Goal: Task Accomplishment & Management: Manage account settings

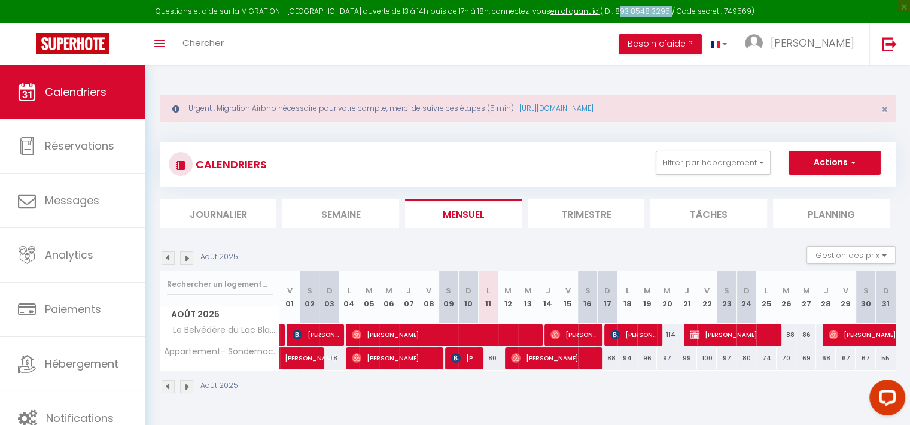
drag, startPoint x: 652, startPoint y: 13, endPoint x: 601, endPoint y: 13, distance: 50.3
click at [601, 13] on div "Questions et aide sur la MIGRATION - Salle Zoom ouverte de 13 à 14h puis de 17h…" at bounding box center [455, 11] width 910 height 23
copy div "893 8548 3295"
click at [574, 12] on link "en cliquant ici" at bounding box center [576, 11] width 50 height 10
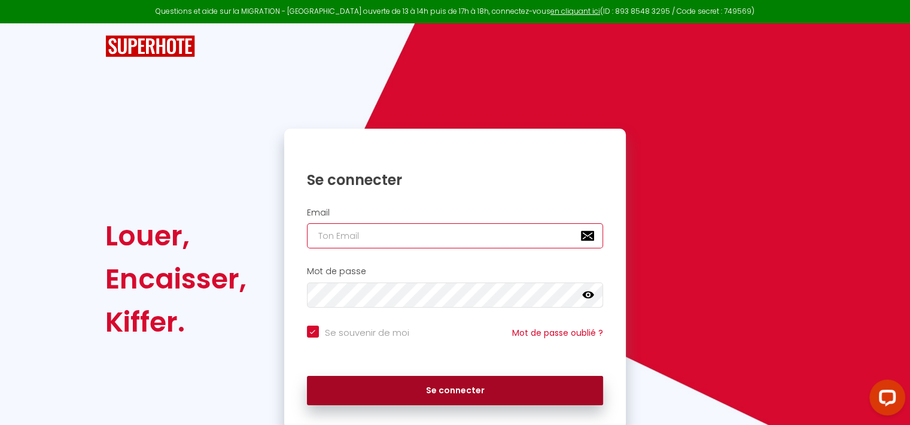
type input "[EMAIL_ADDRESS][DOMAIN_NAME]"
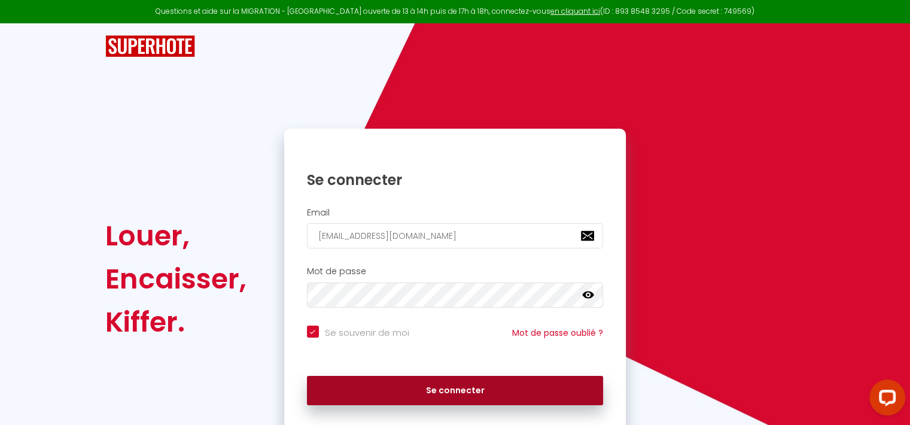
click at [574, 387] on button "Se connecter" at bounding box center [455, 391] width 297 height 30
checkbox input "true"
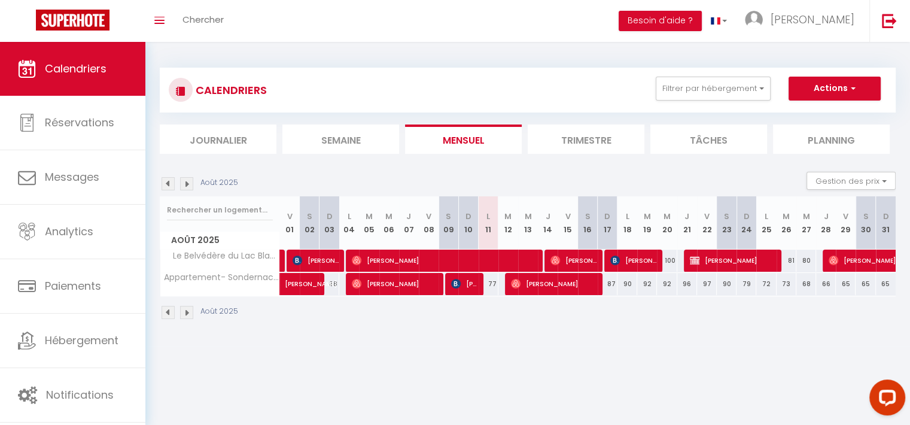
click at [885, 393] on div "Open LiveChat chat widget" at bounding box center [887, 396] width 19 height 19
click at [665, 345] on body "Questions et aide sur la MIGRATION - [GEOGRAPHIC_DATA] ouverte de 13 à 14h puis…" at bounding box center [455, 254] width 910 height 425
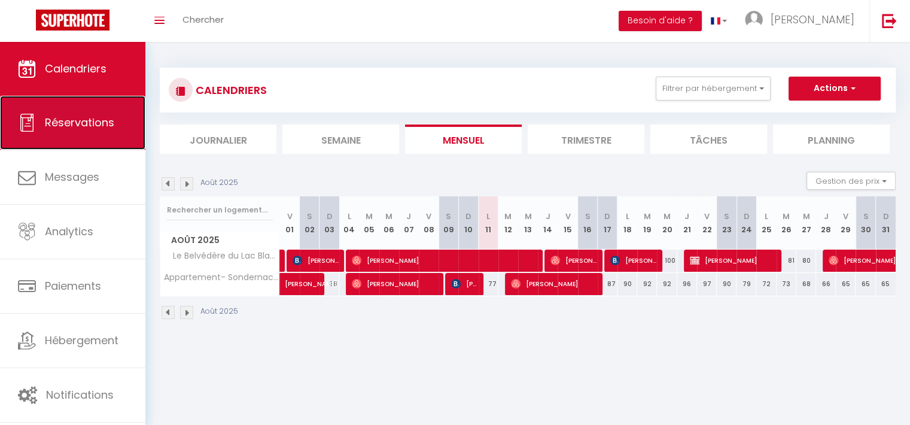
click at [93, 115] on span "Réservations" at bounding box center [79, 122] width 69 height 15
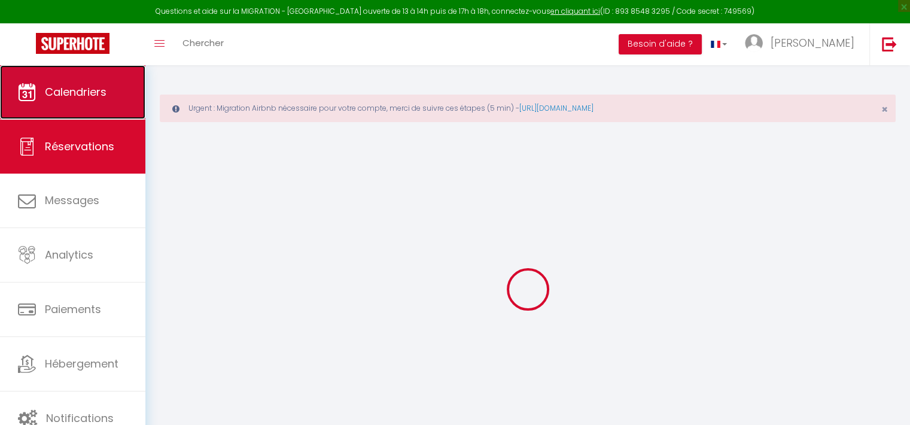
click at [100, 77] on link "Calendriers" at bounding box center [72, 92] width 145 height 54
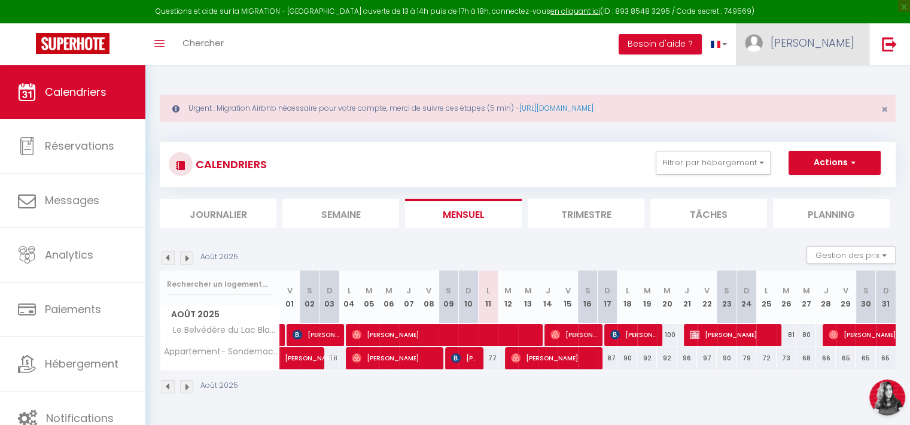
click at [855, 40] on link "[PERSON_NAME]" at bounding box center [802, 44] width 133 height 42
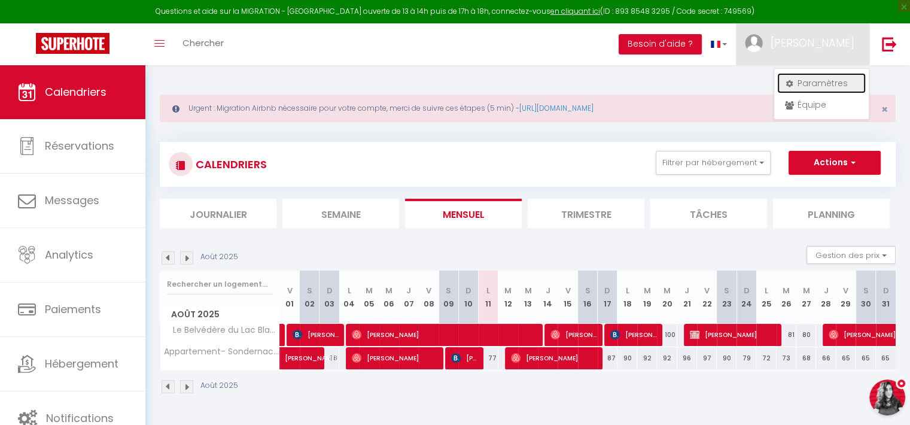
click at [821, 84] on link "Paramètres" at bounding box center [821, 83] width 89 height 20
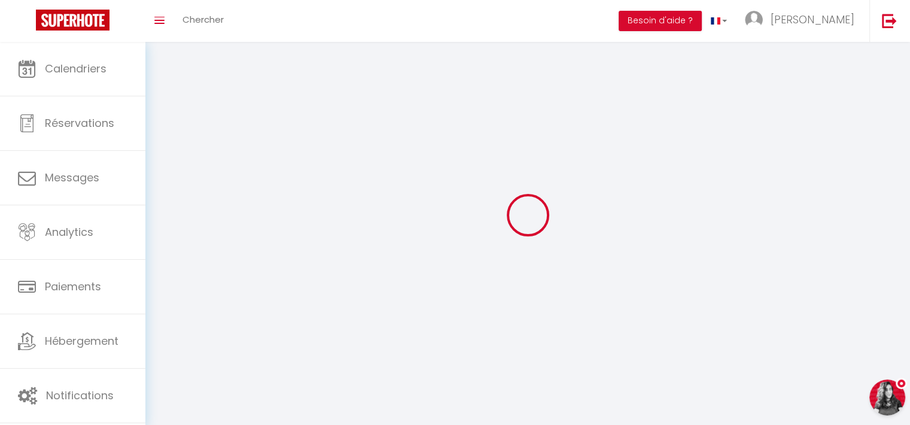
type input "jl0zu7NLP5PNOEuvIiy895Su0"
type input "mzQT6lFHJKgyupiAxZsJJ1Q9b"
type input "[URL][DOMAIN_NAME]"
select select "fr"
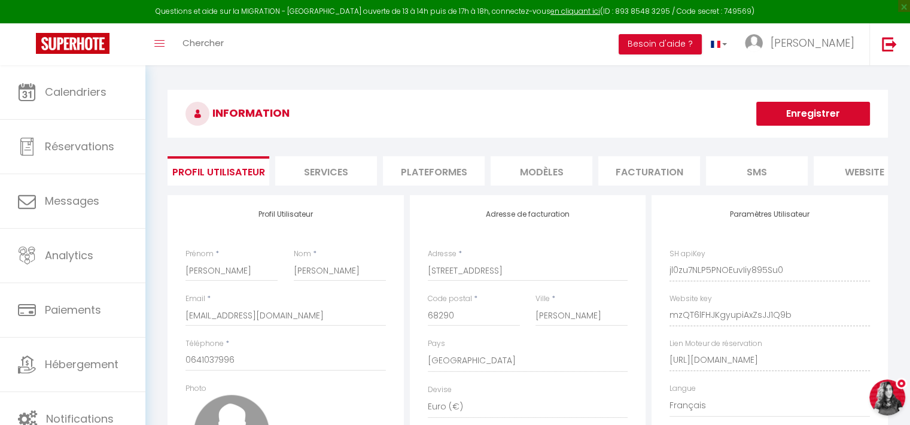
click at [474, 171] on li "Plateformes" at bounding box center [434, 170] width 102 height 29
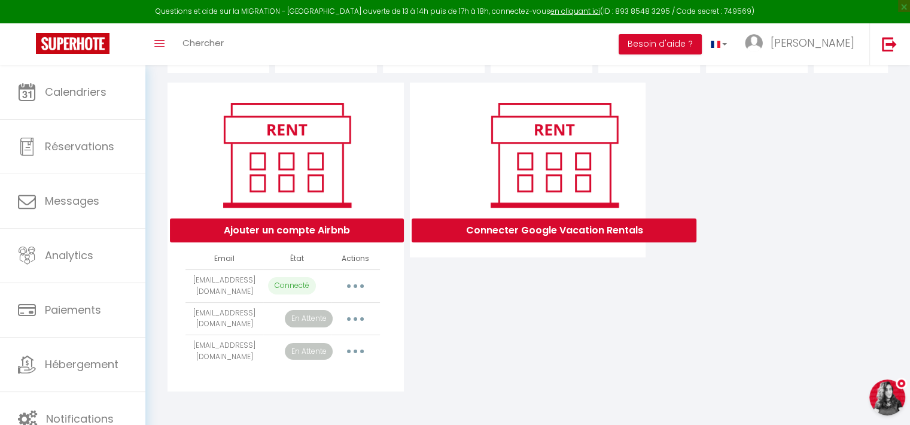
scroll to position [121, 0]
click at [359, 317] on button "button" at bounding box center [356, 318] width 34 height 19
click at [886, 394] on button "Open LiveChat chat widget" at bounding box center [887, 397] width 36 height 36
click at [352, 309] on button "button" at bounding box center [356, 318] width 34 height 19
click at [353, 314] on button "button" at bounding box center [356, 318] width 34 height 19
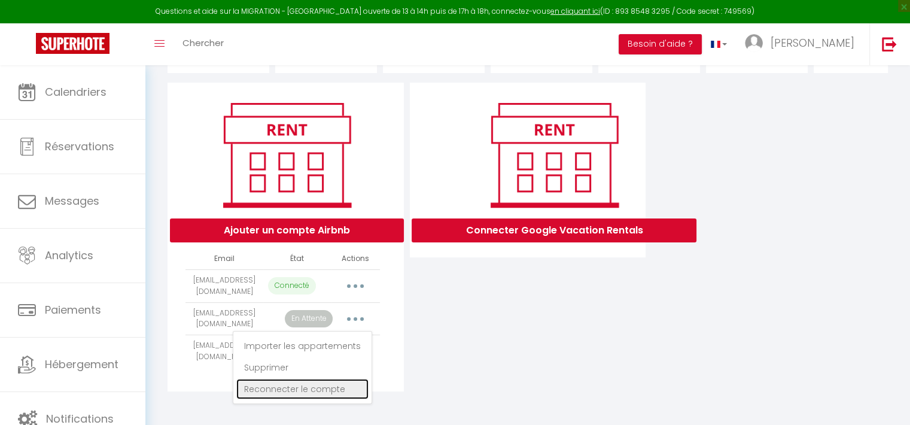
click at [321, 388] on link "Reconnecter le compte" at bounding box center [302, 389] width 132 height 20
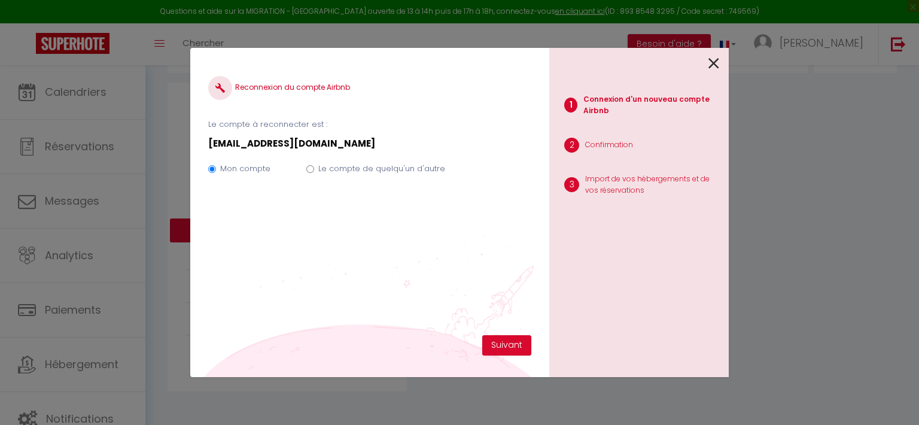
click at [318, 165] on label "Le compte de quelqu'un d'autre" at bounding box center [381, 169] width 127 height 12
click at [314, 165] on input "Le compte de quelqu'un d'autre" at bounding box center [310, 169] width 8 height 8
radio input "true"
radio input "false"
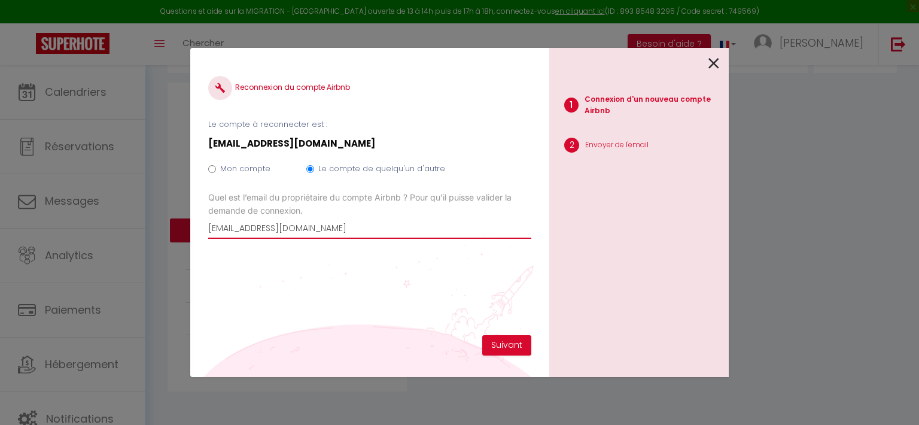
click at [349, 233] on input "[EMAIL_ADDRESS][DOMAIN_NAME]" at bounding box center [369, 228] width 323 height 22
type input "d"
click at [309, 226] on input "Email connexion Airbnb" at bounding box center [369, 228] width 323 height 22
type input "[PERSON_NAME][EMAIL_ADDRESS][DOMAIN_NAME]"
click at [516, 345] on button "Suivant" at bounding box center [506, 345] width 49 height 20
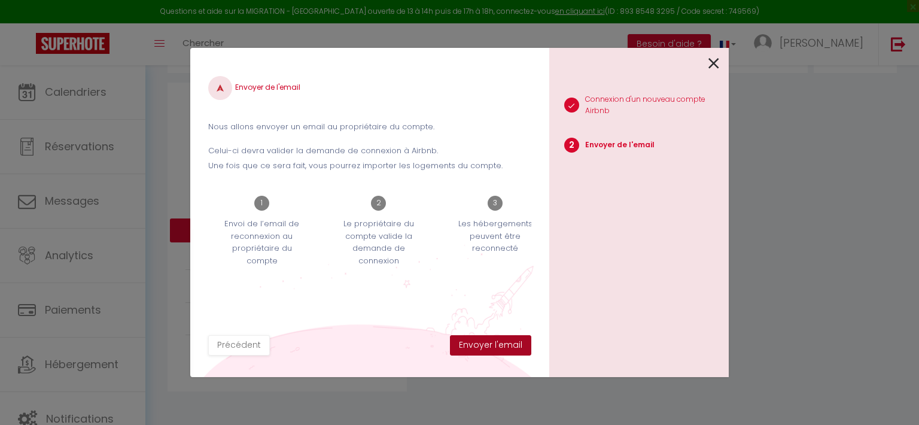
click at [516, 345] on button "Envoyer l'email" at bounding box center [490, 345] width 81 height 20
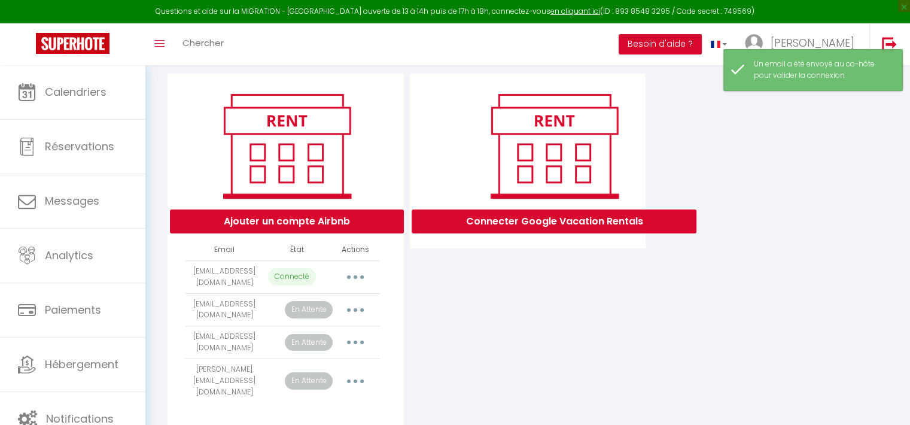
scroll to position [165, 0]
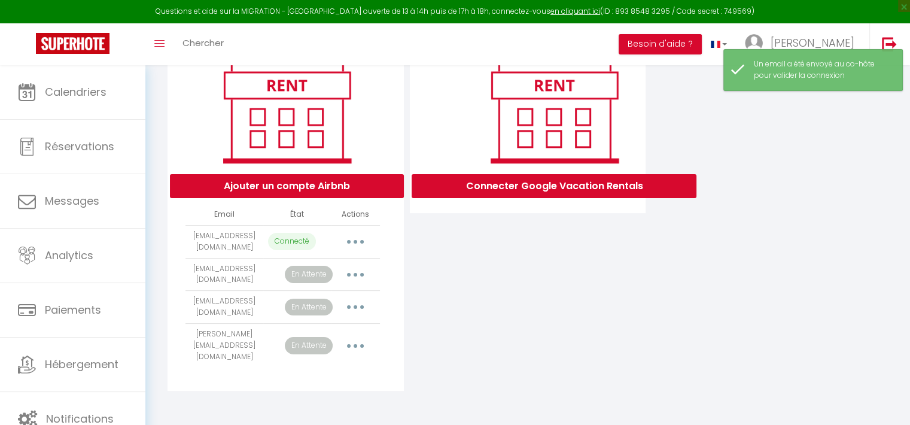
click at [349, 309] on button "button" at bounding box center [356, 306] width 34 height 19
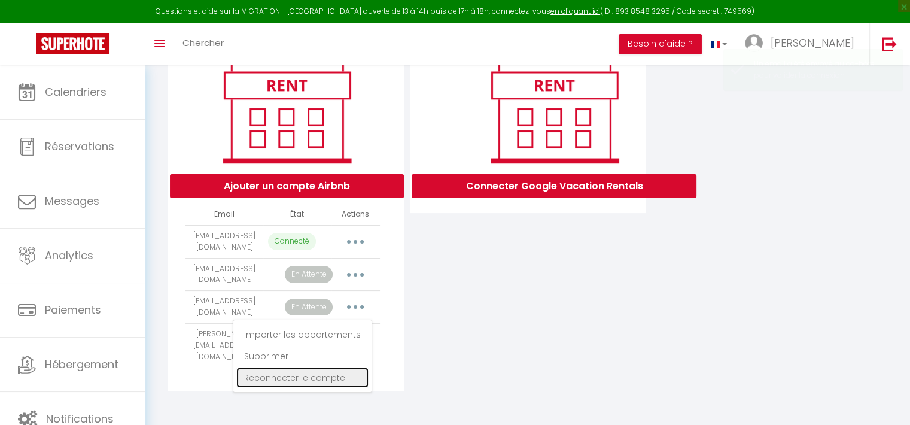
click at [323, 375] on link "Reconnecter le compte" at bounding box center [302, 377] width 132 height 20
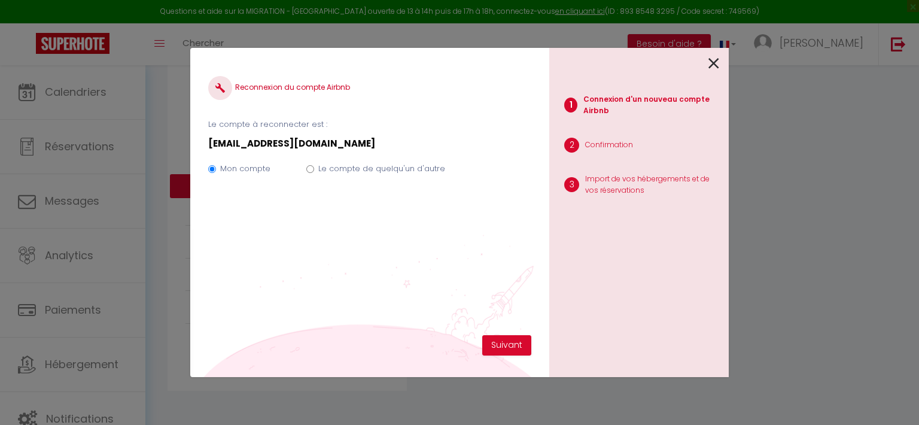
click at [349, 168] on label "Le compte de quelqu'un d'autre" at bounding box center [381, 169] width 127 height 12
click at [314, 168] on input "Le compte de quelqu'un d'autre" at bounding box center [310, 169] width 8 height 8
radio input "true"
radio input "false"
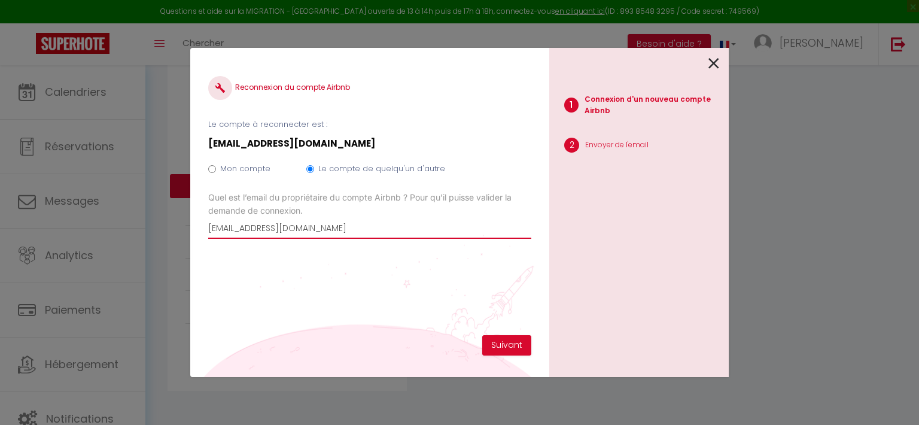
drag, startPoint x: 340, startPoint y: 227, endPoint x: 129, endPoint y: 233, distance: 210.7
click at [129, 233] on div "Reconnexion du compte Airbnb Le compte à reconnecter est : [EMAIL_ADDRESS][DOMA…" at bounding box center [459, 212] width 919 height 425
click at [246, 227] on input "Email connexion Airbnb" at bounding box center [369, 228] width 323 height 22
drag, startPoint x: 196, startPoint y: 63, endPoint x: 183, endPoint y: 65, distance: 12.7
click at [196, 63] on div "Reconnexion du compte Airbnb Le compte à reconnecter est : [EMAIL_ADDRESS][DOMA…" at bounding box center [369, 212] width 359 height 329
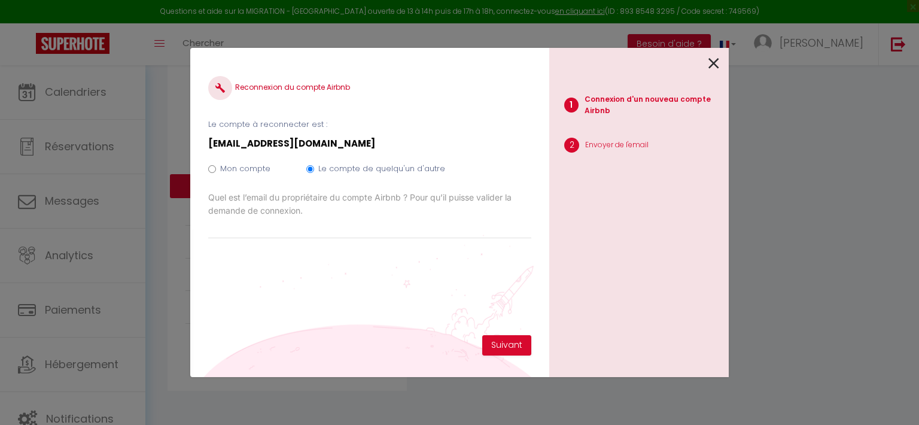
click at [182, 65] on div "Reconnexion du compte Airbnb Le compte à reconnecter est : [EMAIL_ADDRESS][DOMA…" at bounding box center [459, 212] width 919 height 425
click at [180, 220] on div "Reconnexion du compte Airbnb Le compte à reconnecter est : [EMAIL_ADDRESS][DOMA…" at bounding box center [459, 212] width 919 height 425
click at [717, 55] on icon at bounding box center [714, 63] width 11 height 18
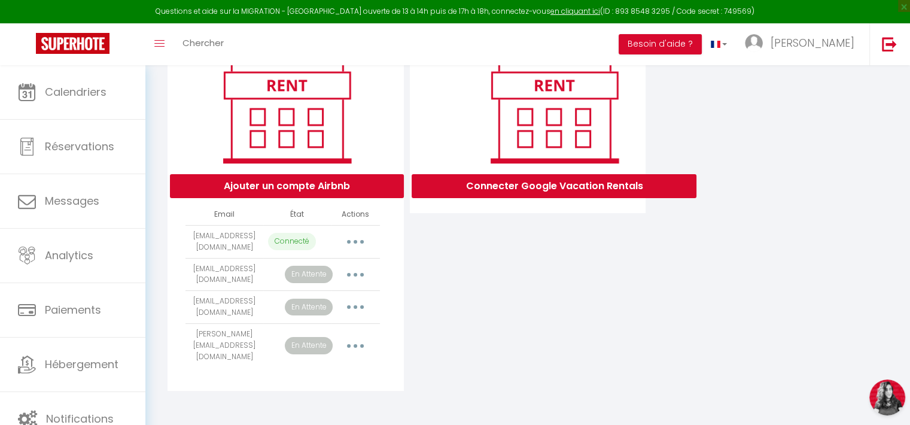
click at [351, 311] on button "button" at bounding box center [356, 306] width 34 height 19
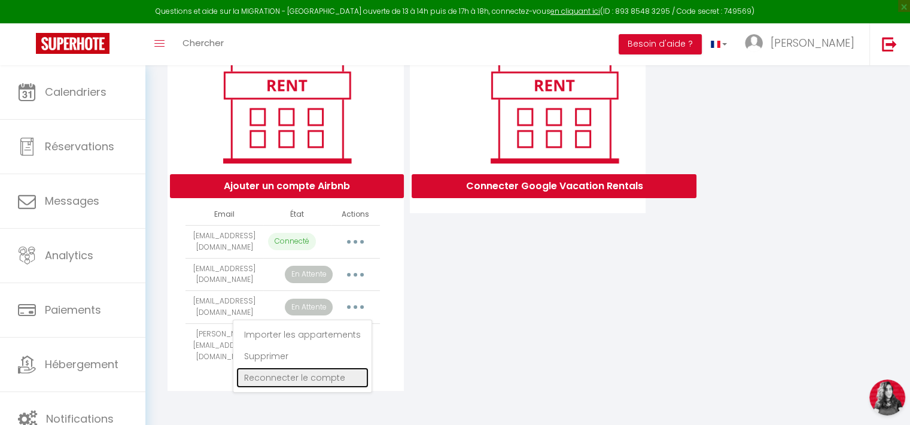
click at [308, 372] on link "Reconnecter le compte" at bounding box center [302, 377] width 132 height 20
radio input "true"
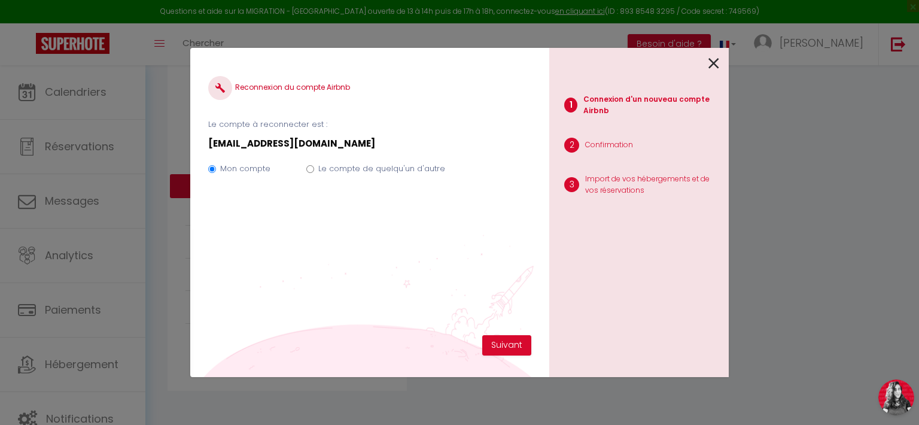
click at [360, 166] on label "Le compte de quelqu'un d'autre" at bounding box center [381, 169] width 127 height 12
click at [314, 166] on input "Le compte de quelqu'un d'autre" at bounding box center [310, 169] width 8 height 8
radio input "true"
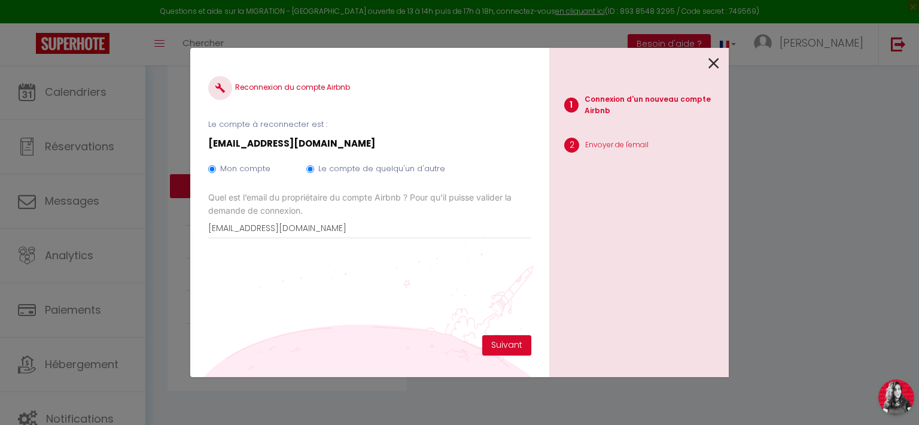
radio input "false"
click at [352, 220] on input "[EMAIL_ADDRESS][DOMAIN_NAME]" at bounding box center [369, 228] width 323 height 22
drag, startPoint x: 358, startPoint y: 228, endPoint x: 48, endPoint y: 218, distance: 309.5
click at [48, 218] on div "Reconnexion du compte Airbnb Le compte à reconnecter est : [EMAIL_ADDRESS][DOMA…" at bounding box center [459, 212] width 919 height 425
type input "b"
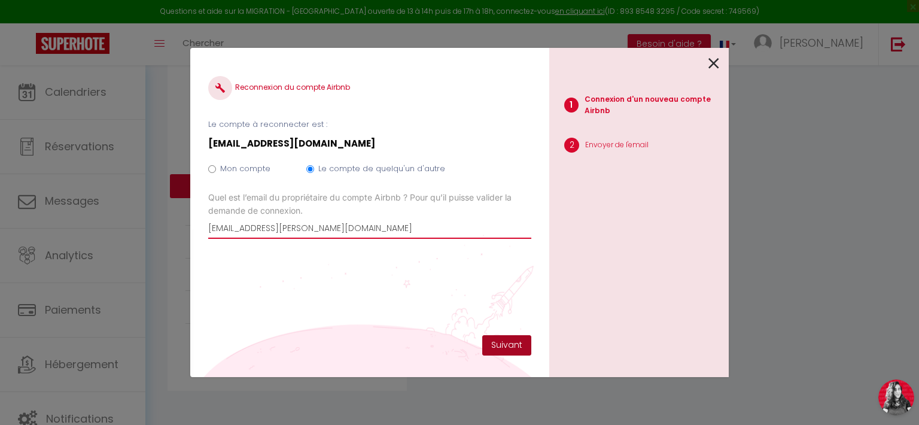
type input "[EMAIL_ADDRESS][PERSON_NAME][DOMAIN_NAME]"
click at [516, 345] on button "Suivant" at bounding box center [506, 345] width 49 height 20
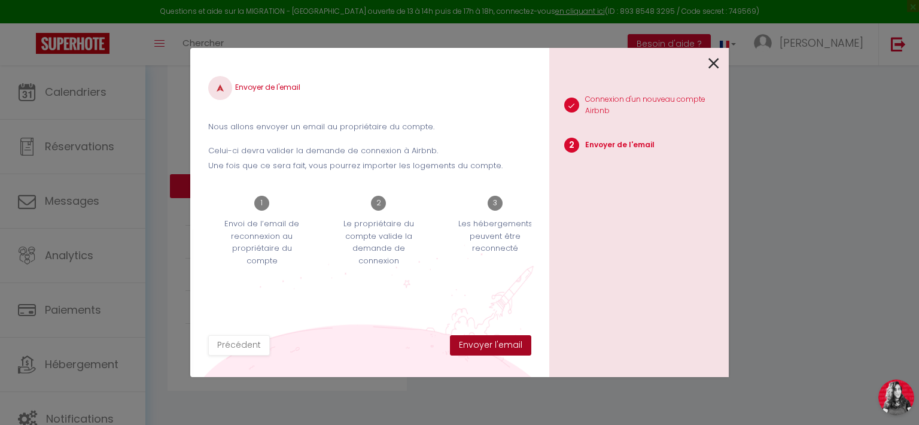
click at [516, 345] on button "Envoyer l'email" at bounding box center [490, 345] width 81 height 20
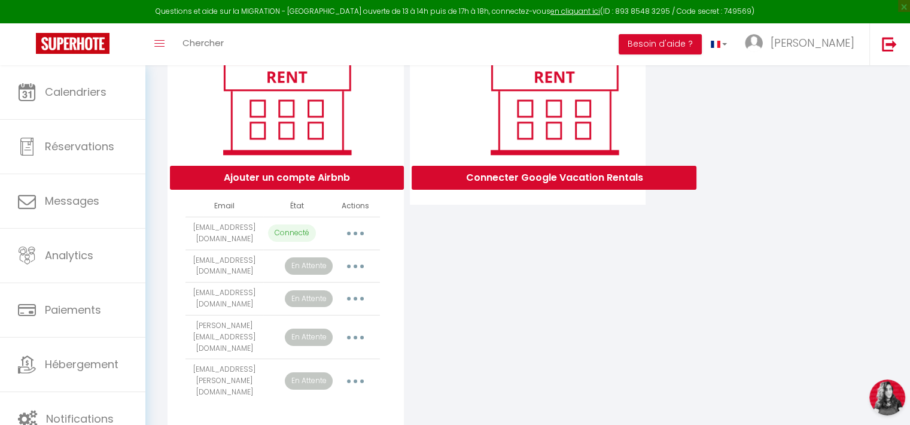
click at [879, 402] on button "Open LiveChat chat widget" at bounding box center [887, 397] width 36 height 36
